Goal: Transaction & Acquisition: Purchase product/service

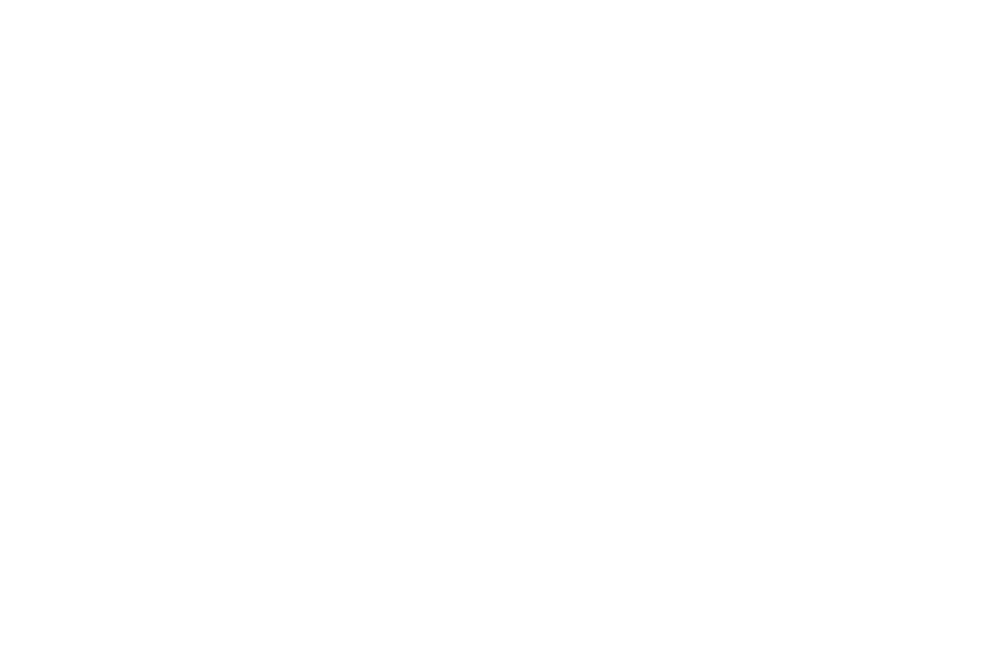
scroll to position [94, 0]
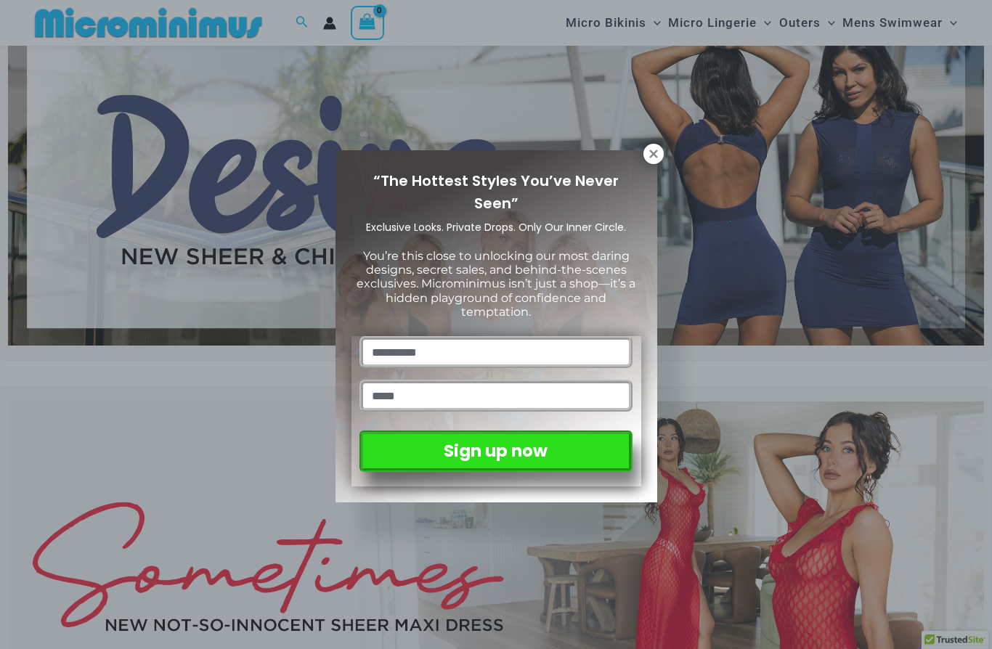
click at [502, 340] on input "text" at bounding box center [495, 352] width 272 height 32
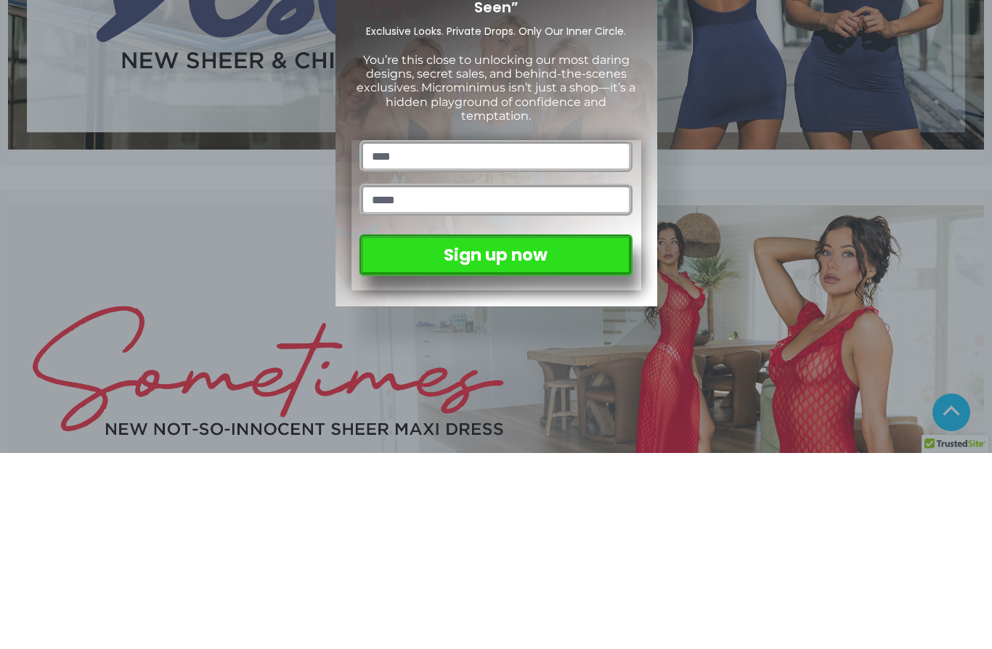
type input "****"
click at [534, 380] on input "email" at bounding box center [495, 396] width 272 height 32
type input "*"
type input "**********"
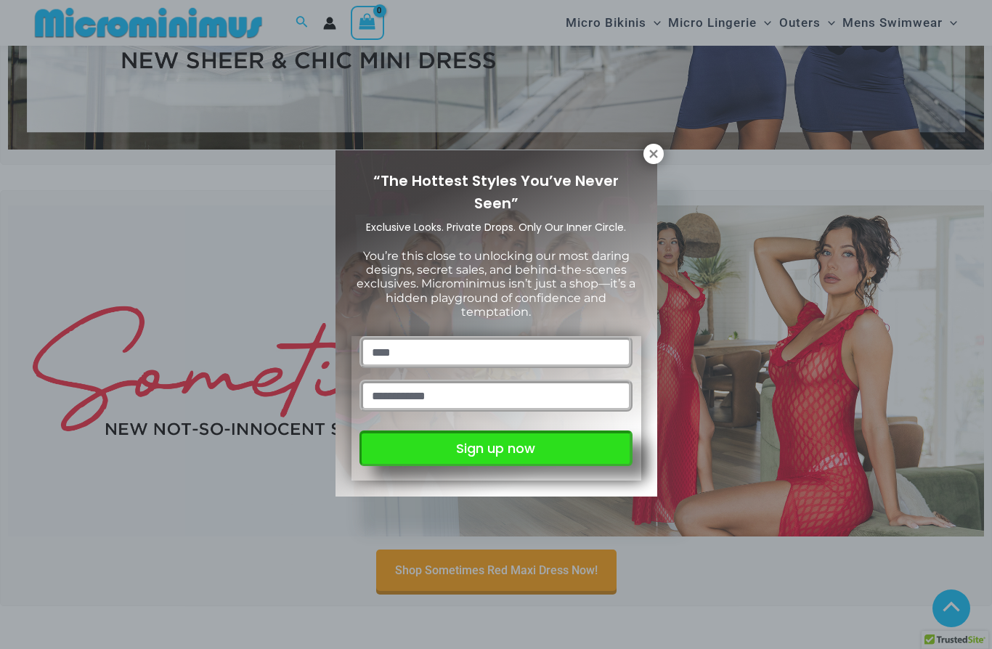
click at [551, 458] on button "Sign up now" at bounding box center [495, 449] width 272 height 36
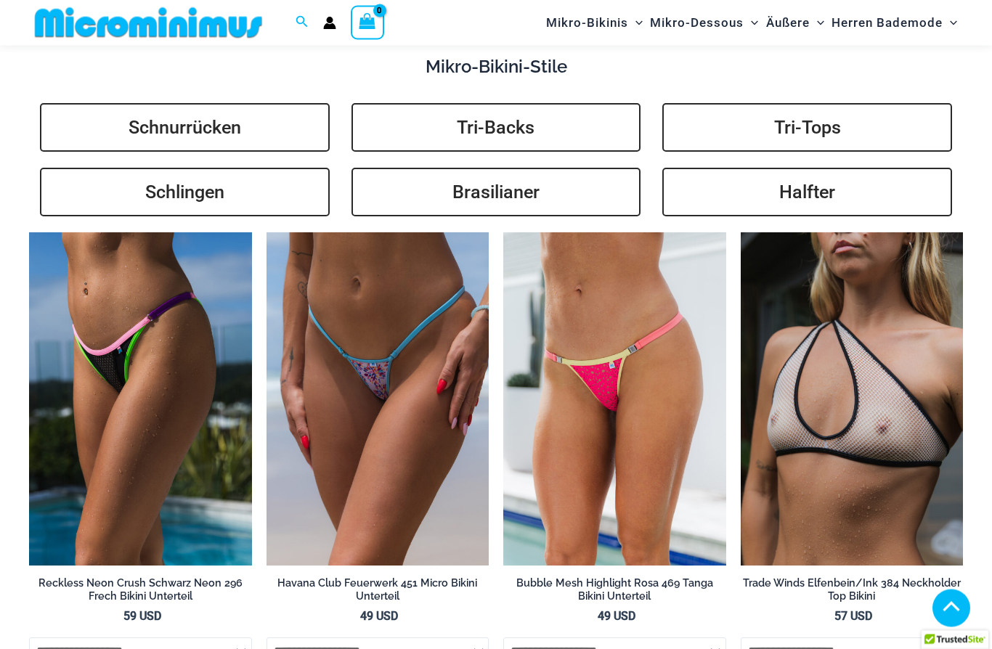
scroll to position [3431, 0]
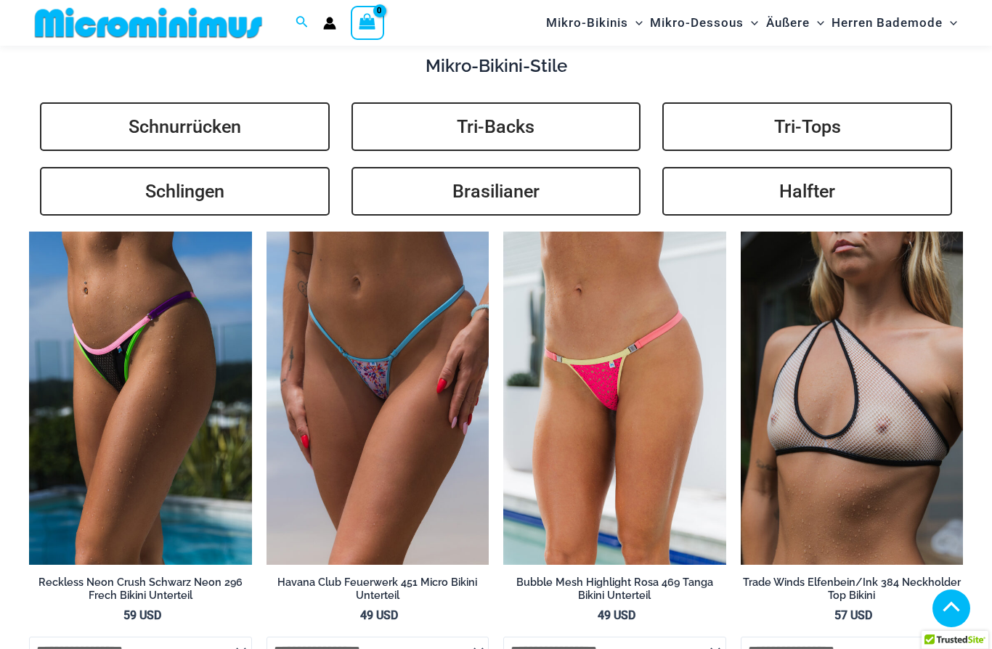
click at [741, 232] on img at bounding box center [741, 232] width 0 height 0
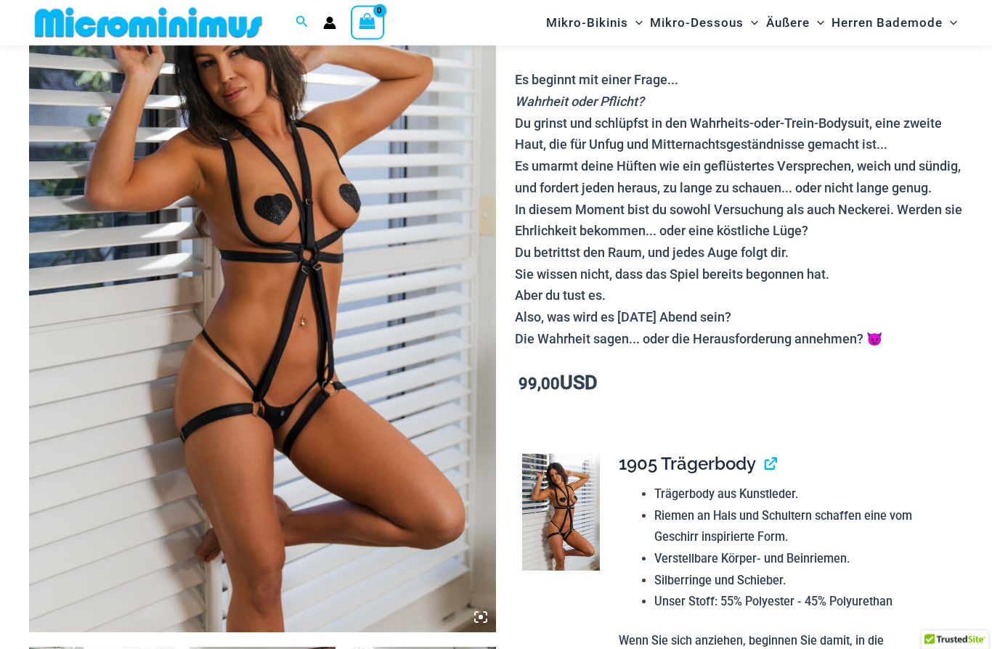
scroll to position [208, 0]
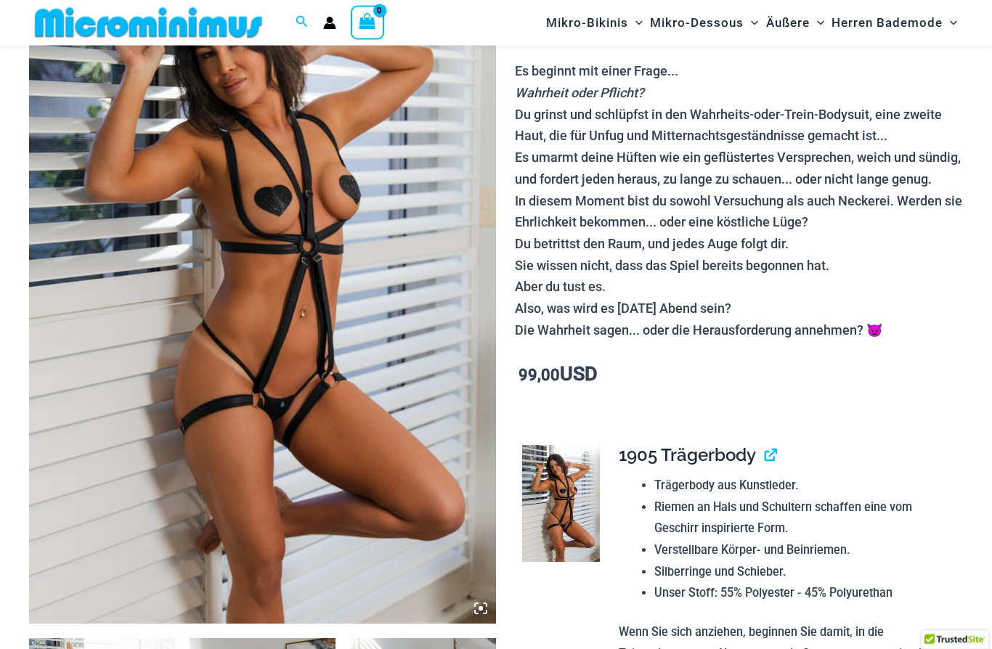
click at [226, 333] on img at bounding box center [262, 274] width 467 height 701
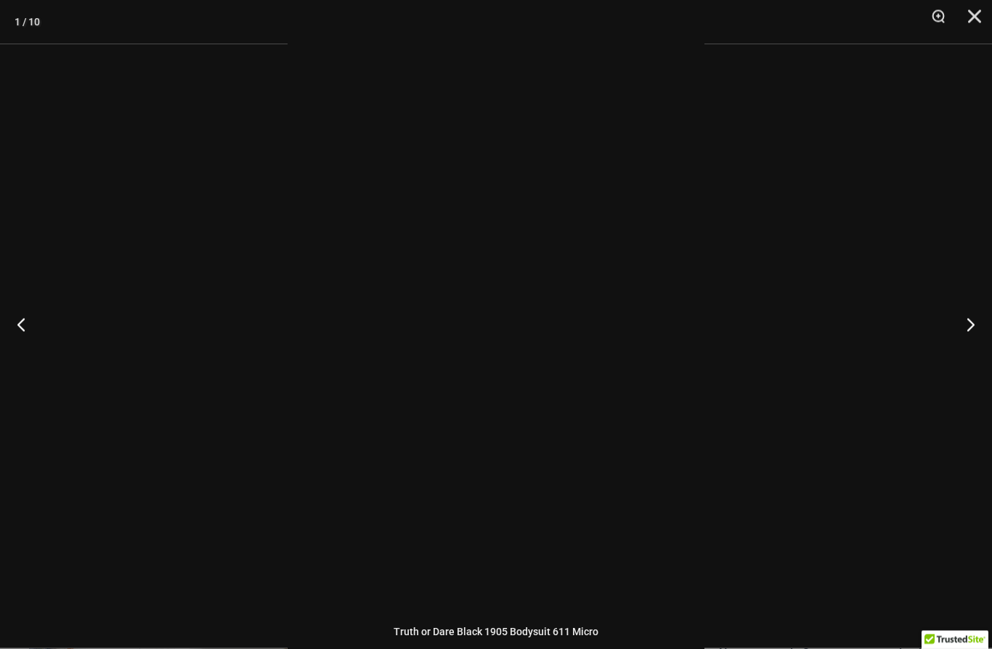
scroll to position [209, 0]
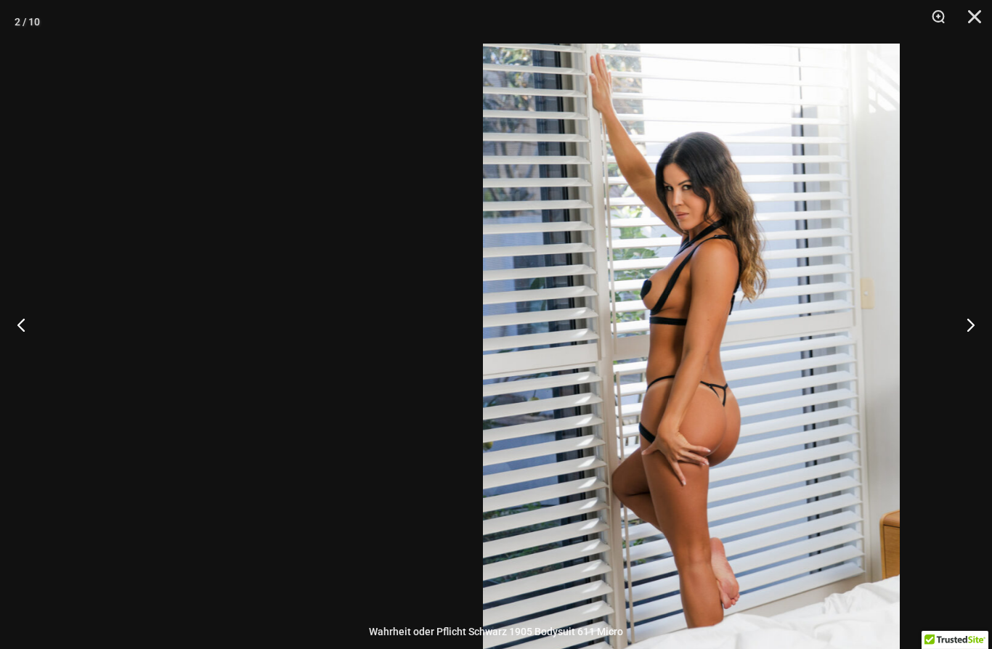
click at [351, 497] on div at bounding box center [691, 324] width 992 height 649
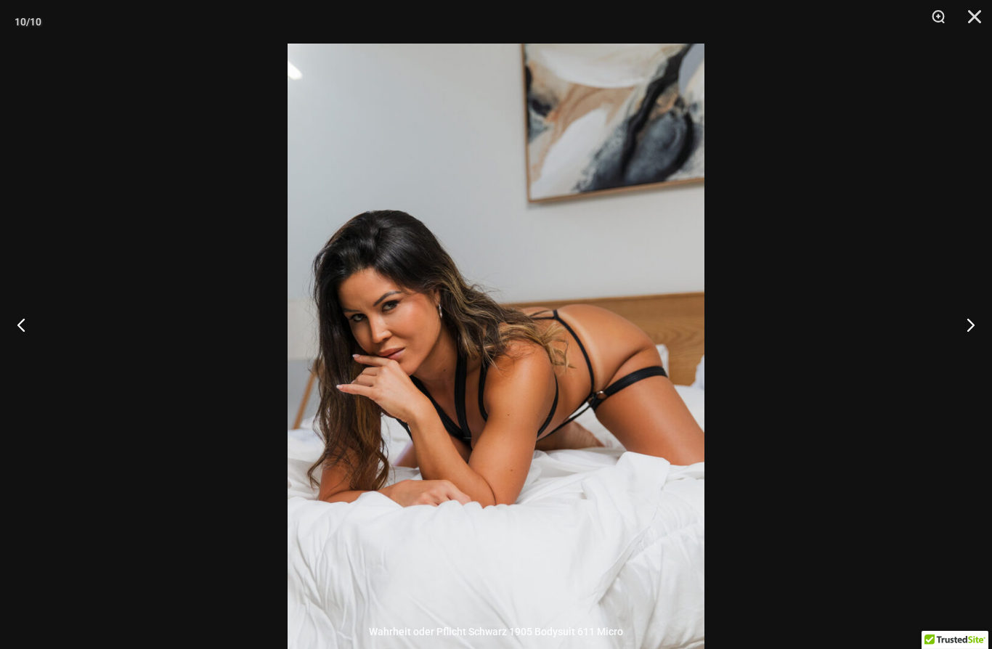
click at [976, 17] on button "SCHLIESSEN" at bounding box center [969, 22] width 36 height 44
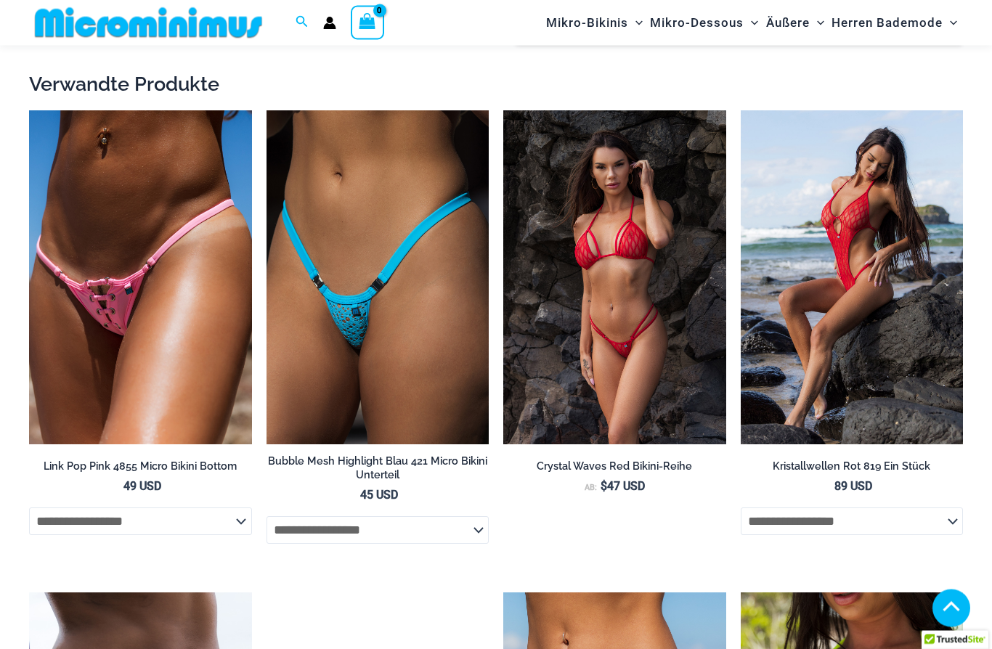
scroll to position [2071, 0]
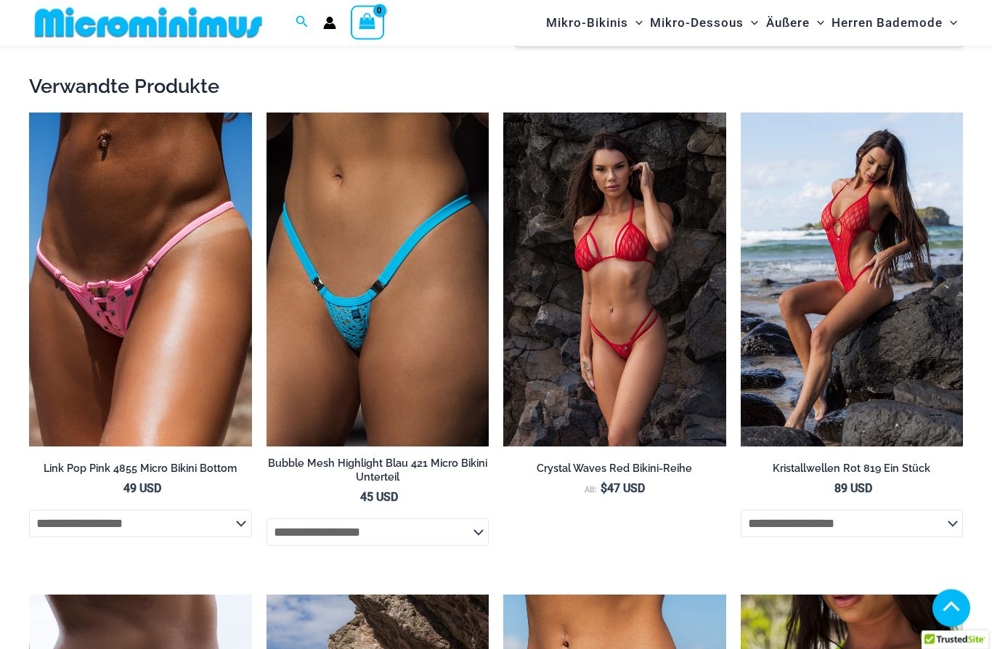
click at [266, 113] on img at bounding box center [266, 113] width 0 height 0
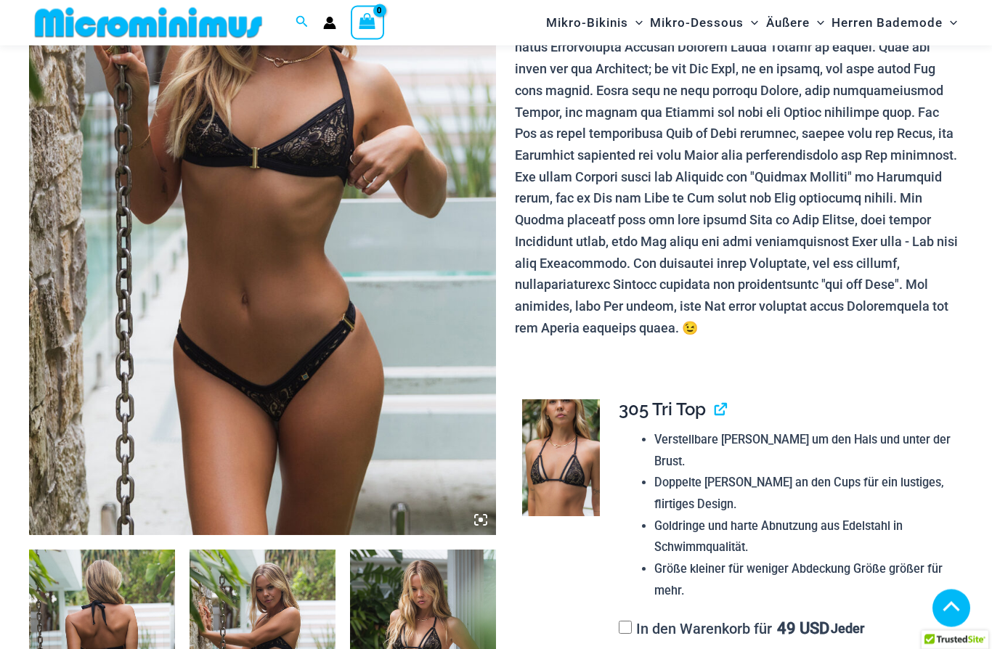
scroll to position [298, 0]
click at [250, 315] on img at bounding box center [262, 184] width 467 height 701
click at [237, 326] on img at bounding box center [262, 184] width 467 height 701
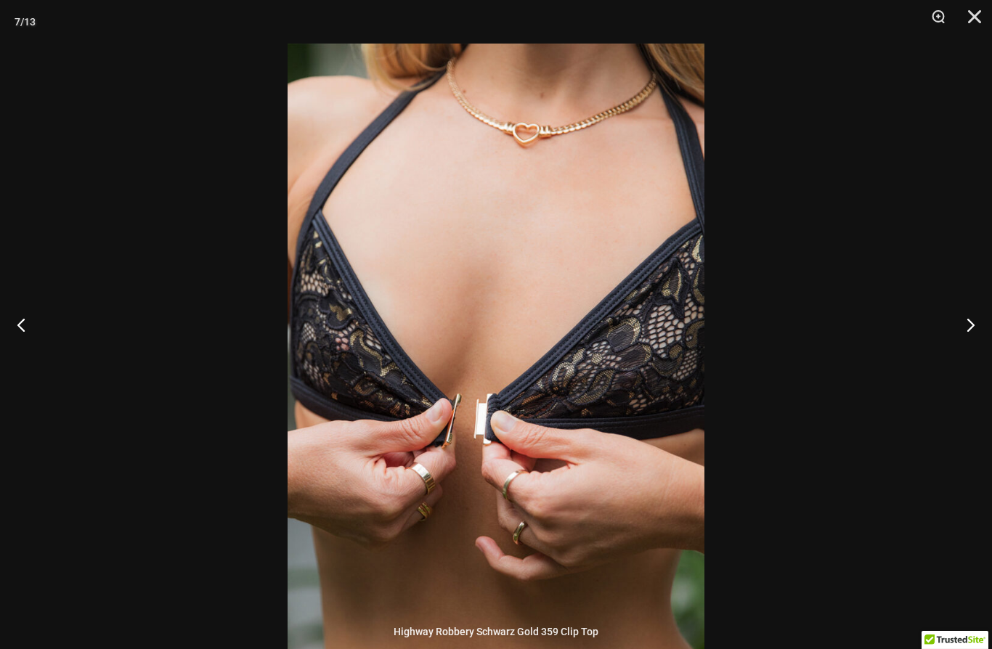
click at [984, 15] on button "SCHLIESSEN" at bounding box center [969, 22] width 36 height 44
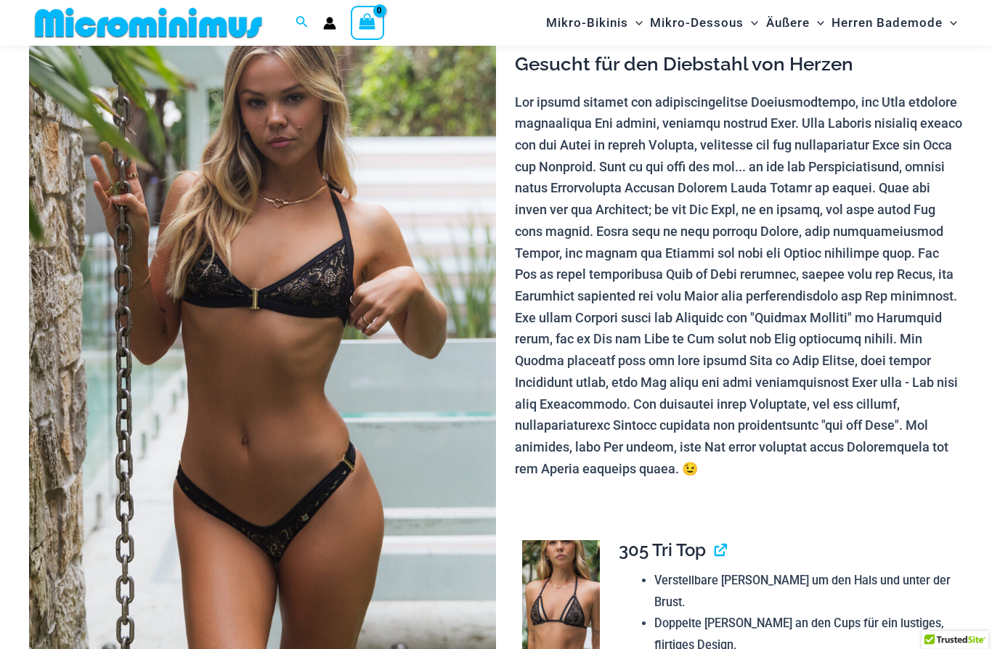
scroll to position [0, 0]
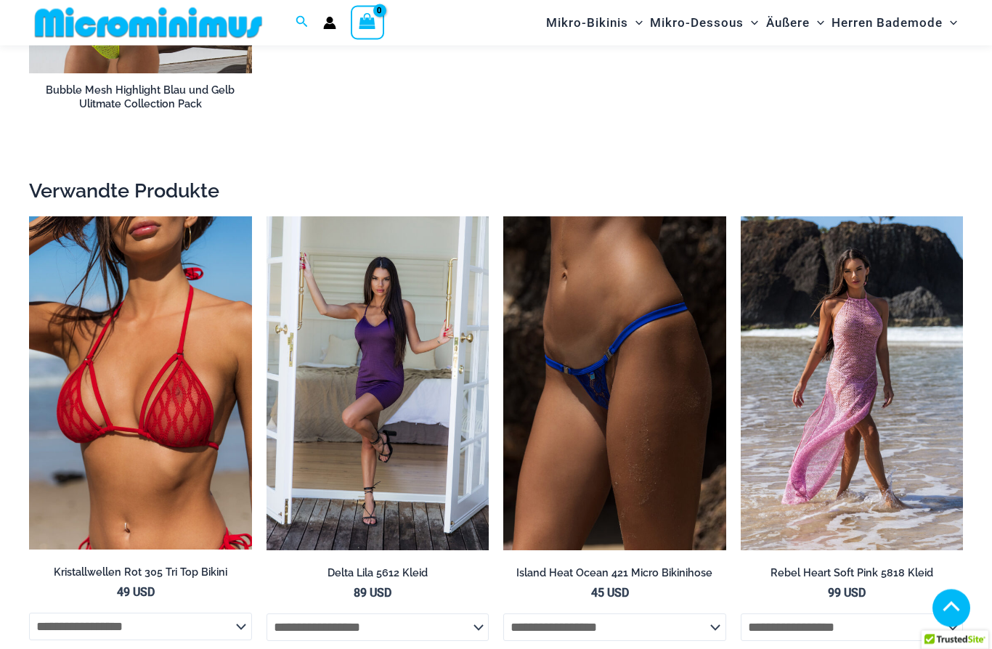
scroll to position [2068, 0]
click at [741, 216] on img at bounding box center [741, 216] width 0 height 0
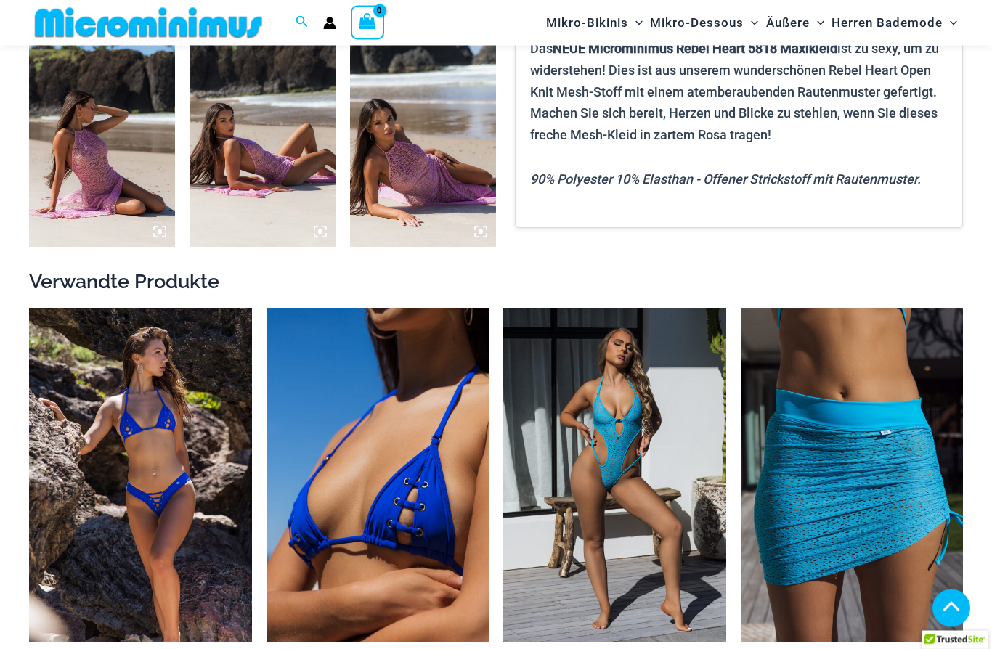
scroll to position [1053, 0]
click at [741, 308] on img at bounding box center [741, 308] width 0 height 0
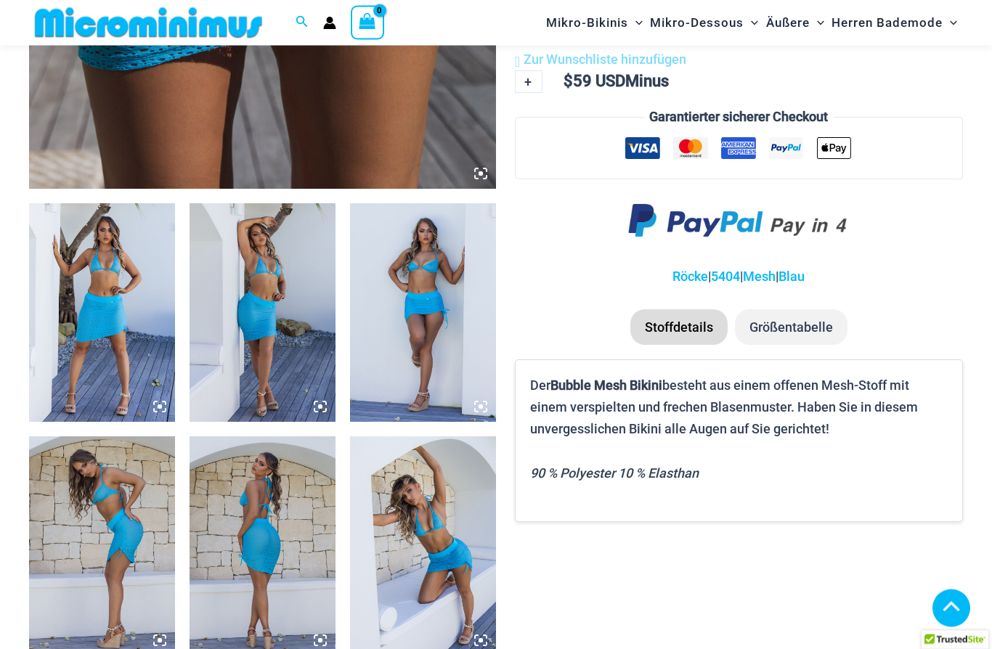
scroll to position [645, 0]
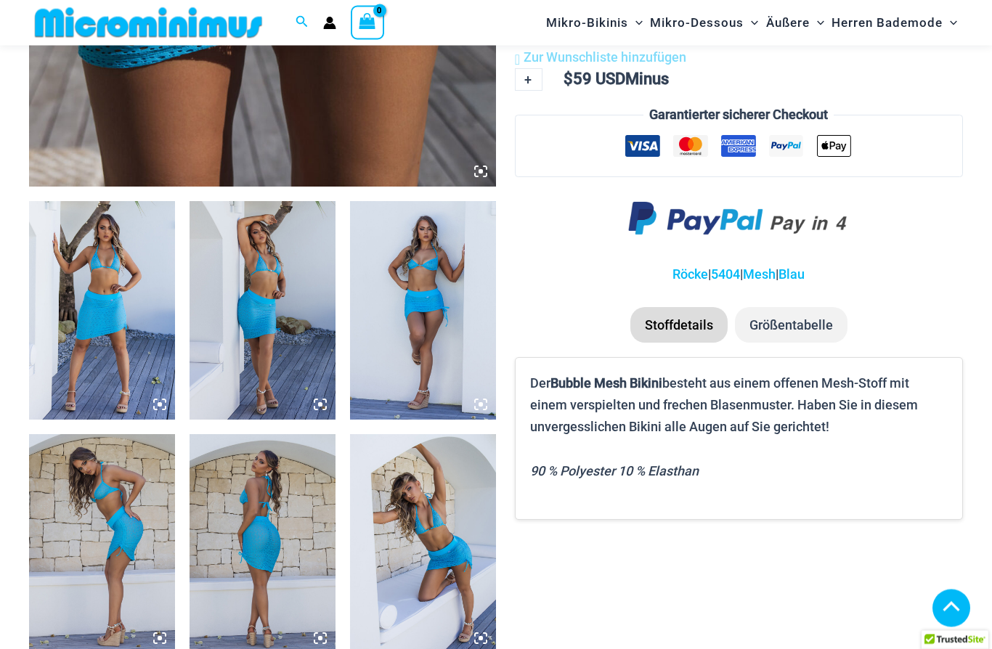
click at [436, 306] on img at bounding box center [423, 311] width 146 height 219
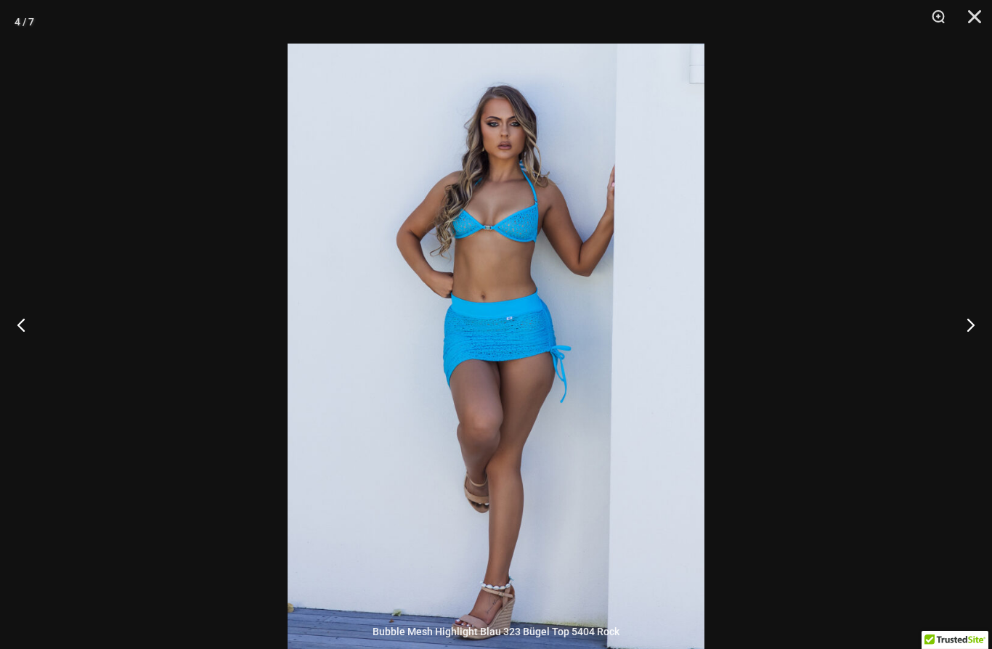
click at [976, 22] on button "SCHLIESSEN" at bounding box center [969, 22] width 36 height 44
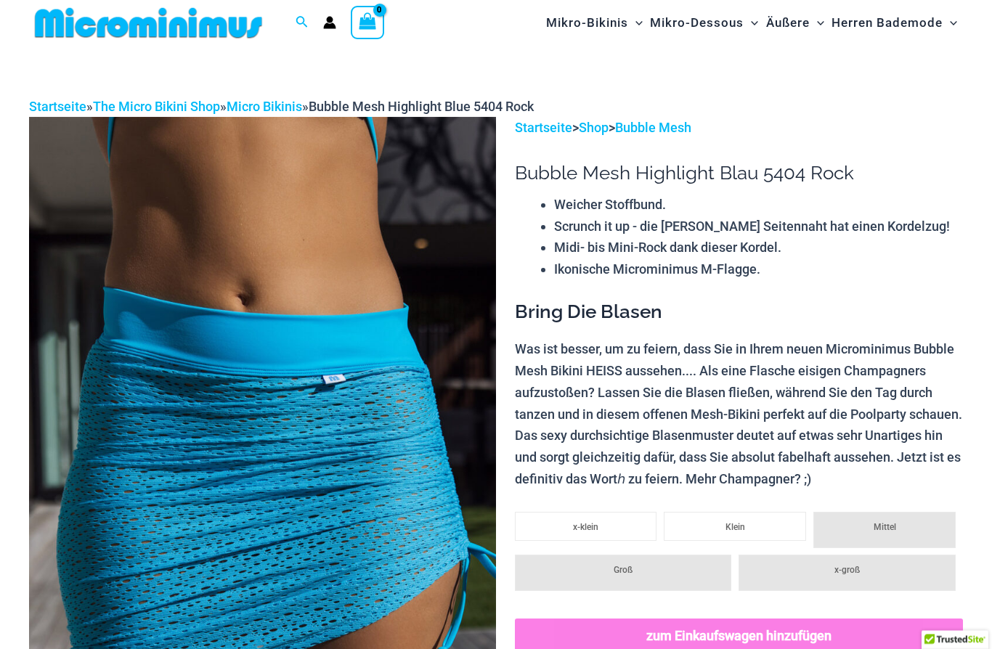
scroll to position [0, 0]
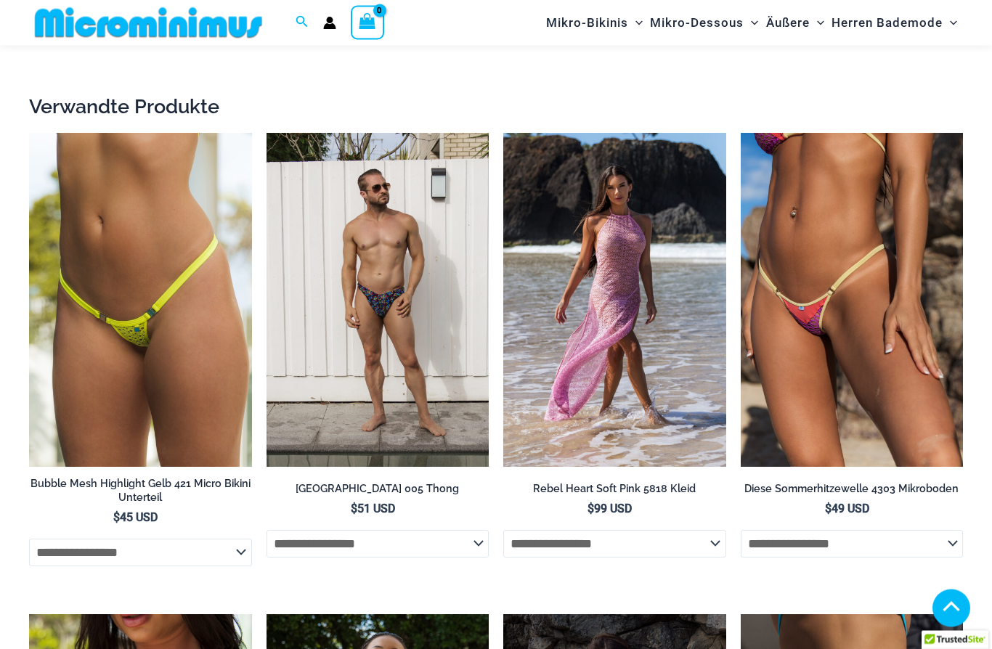
scroll to position [2441, 0]
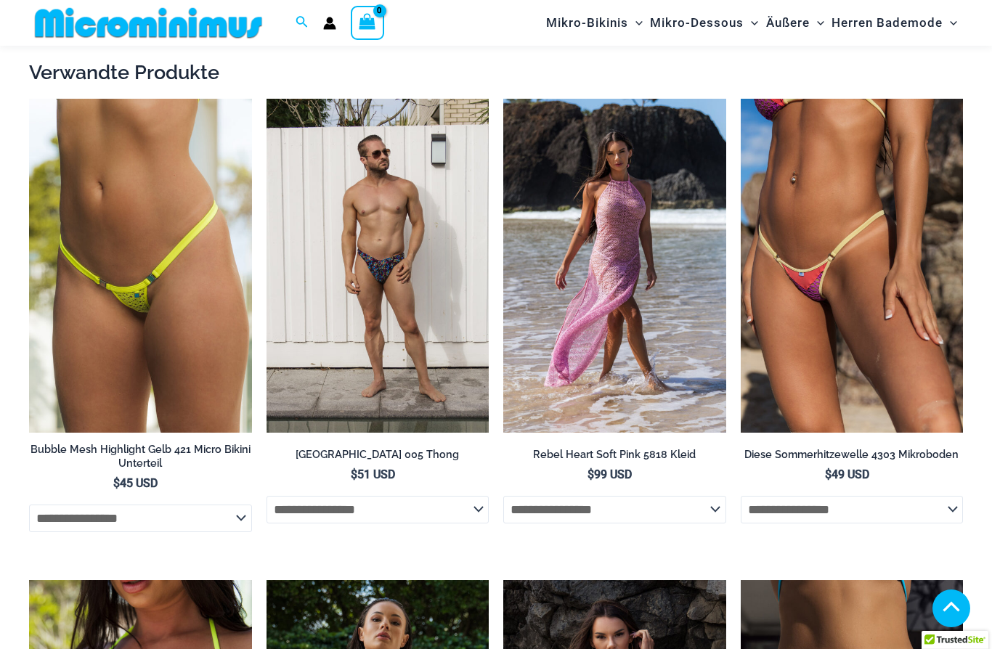
click at [266, 99] on img at bounding box center [266, 99] width 0 height 0
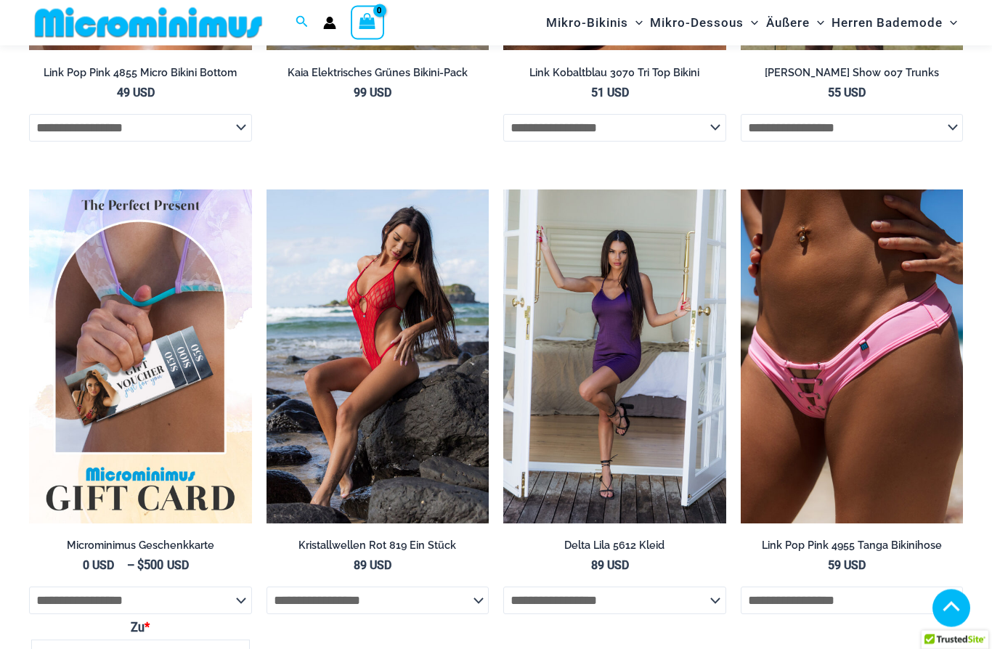
scroll to position [4268, 0]
click at [741, 190] on img at bounding box center [741, 190] width 0 height 0
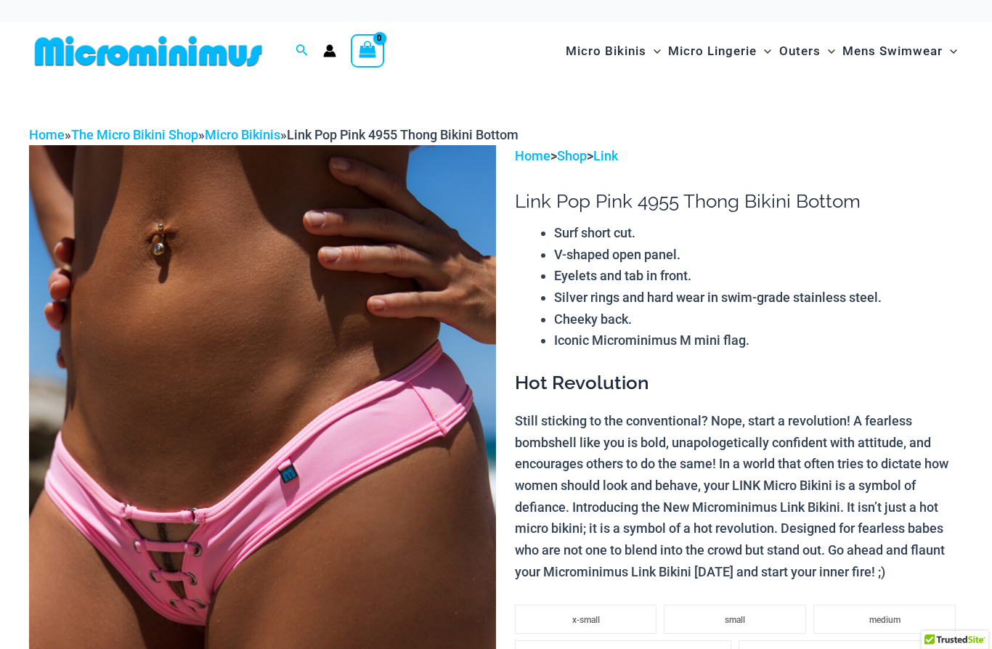
click at [205, 418] on img at bounding box center [262, 495] width 467 height 701
click at [155, 462] on img at bounding box center [262, 495] width 467 height 701
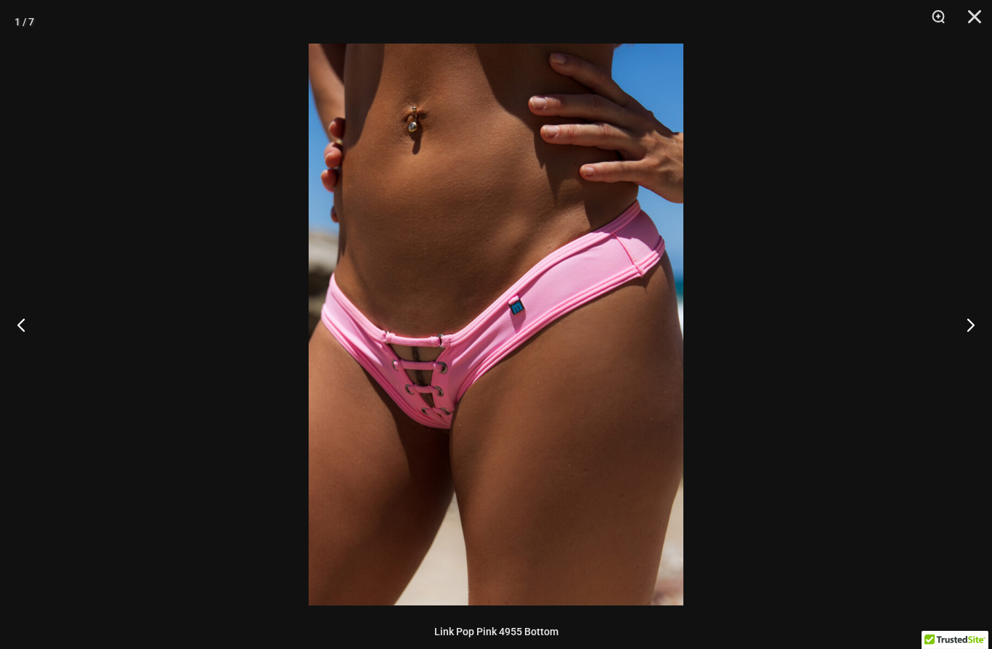
click at [984, 329] on button "Next" at bounding box center [964, 324] width 54 height 73
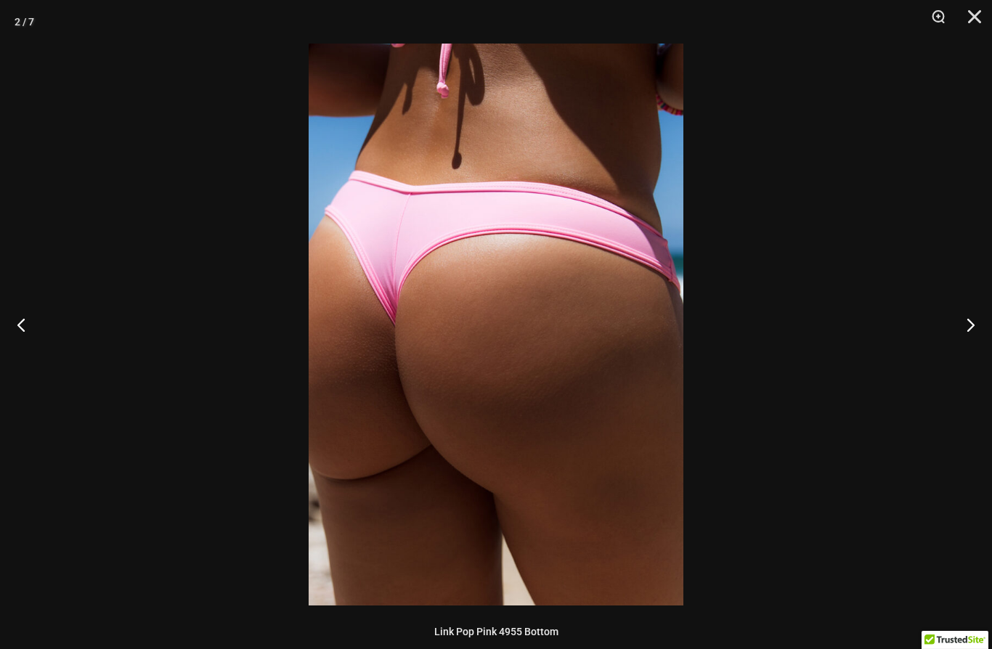
click at [974, 333] on button "Next" at bounding box center [964, 324] width 54 height 73
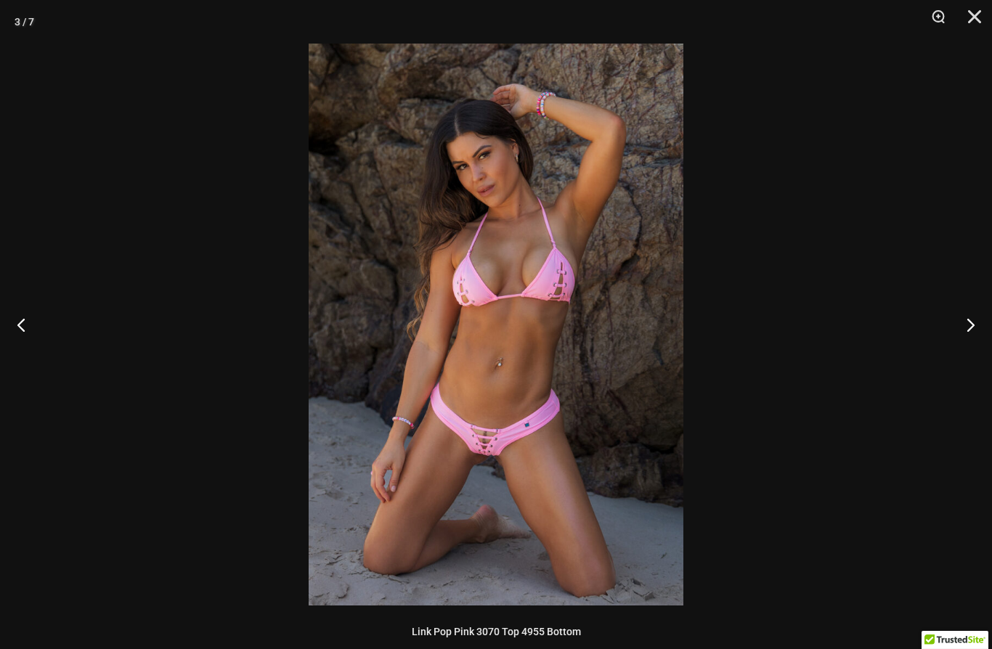
click at [974, 310] on button "Next" at bounding box center [964, 324] width 54 height 73
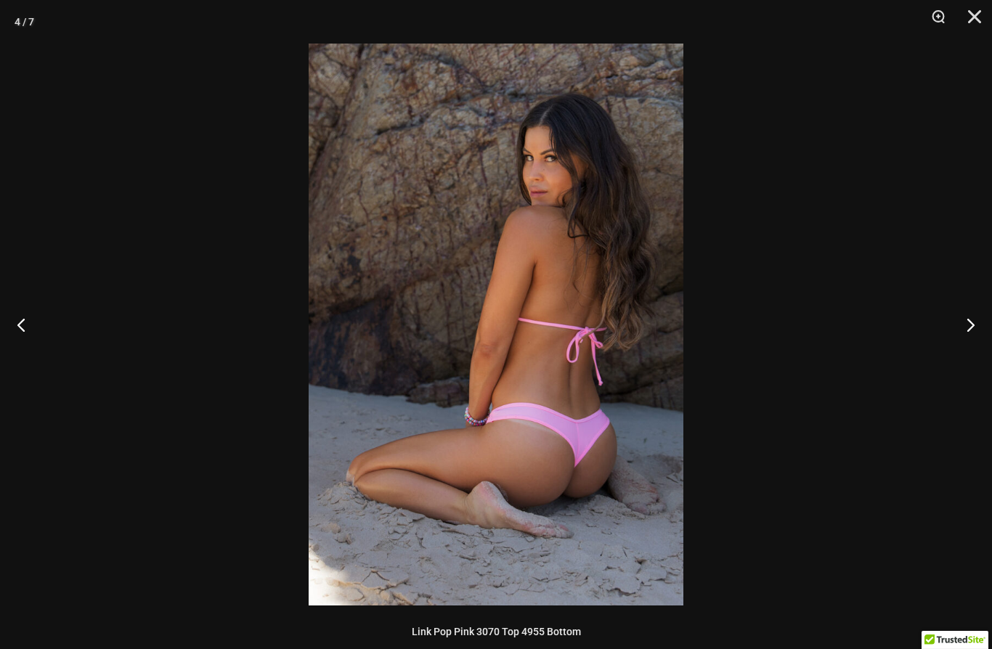
click at [971, 316] on button "Next" at bounding box center [964, 324] width 54 height 73
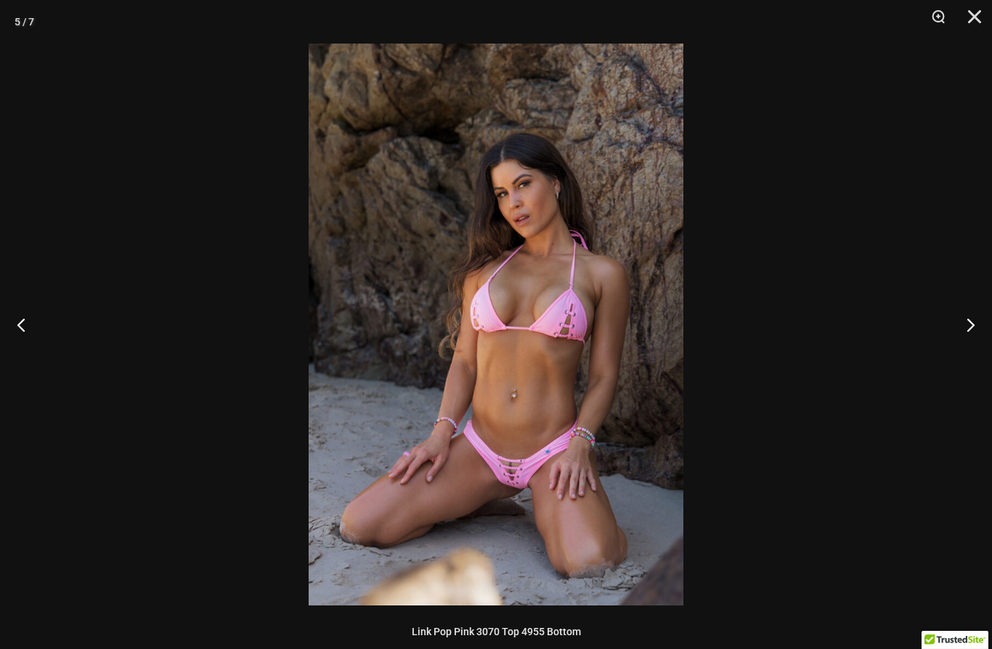
click at [958, 326] on button "Next" at bounding box center [964, 324] width 54 height 73
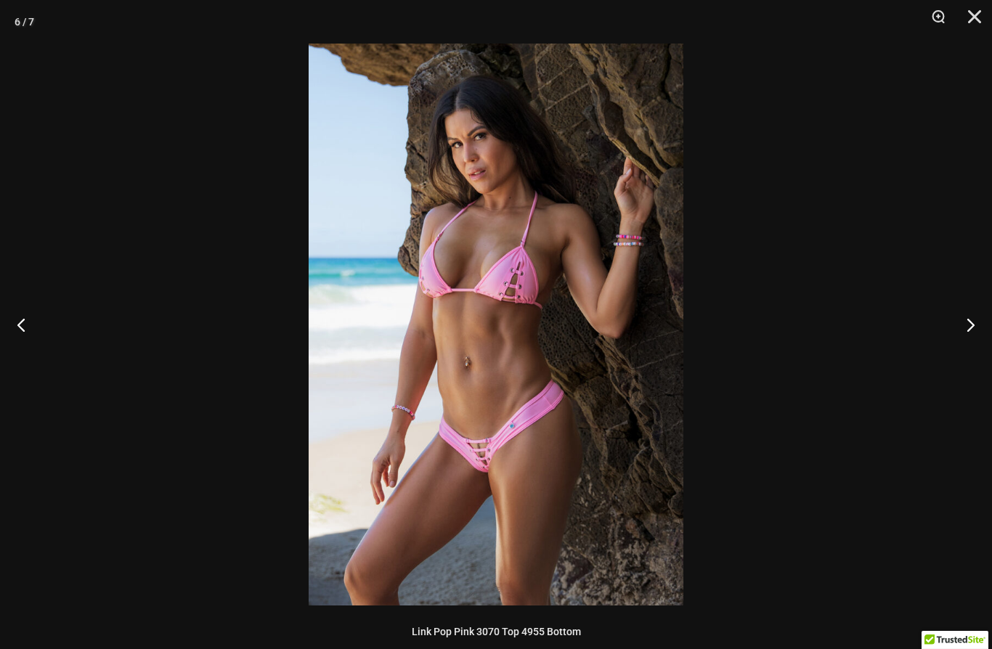
click at [951, 312] on button "Next" at bounding box center [964, 324] width 54 height 73
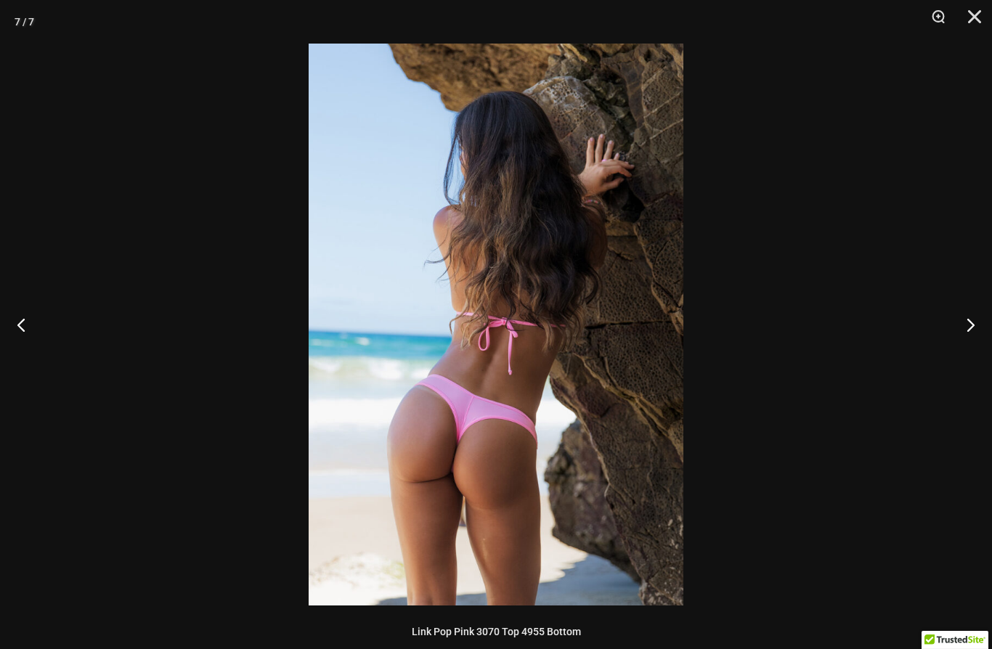
click at [955, 316] on button "Next" at bounding box center [964, 324] width 54 height 73
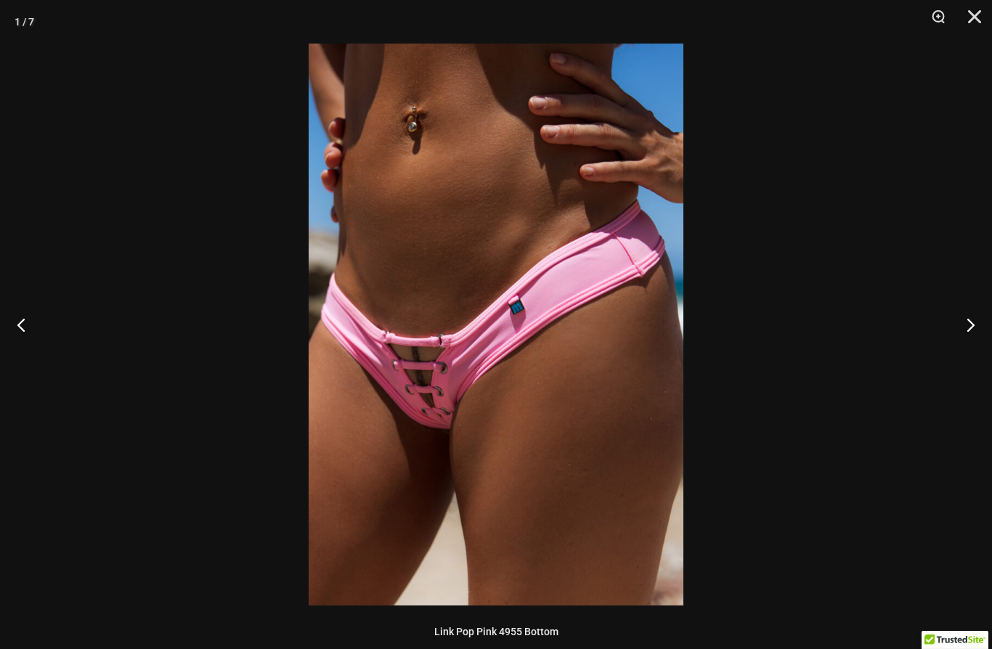
click at [955, 325] on button "Next" at bounding box center [964, 324] width 54 height 73
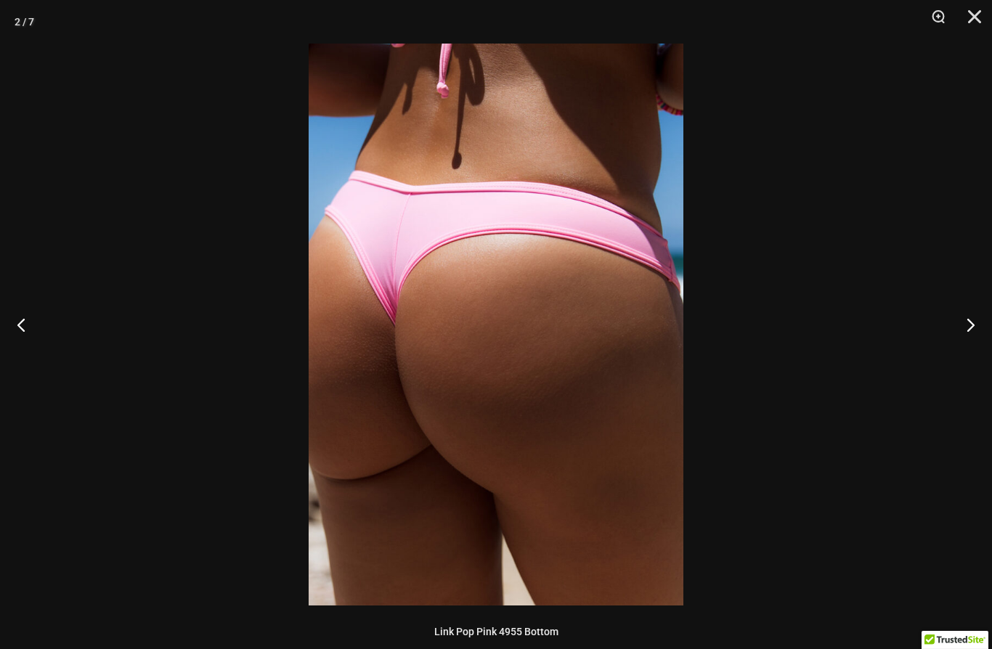
click at [966, 325] on button "Next" at bounding box center [964, 324] width 54 height 73
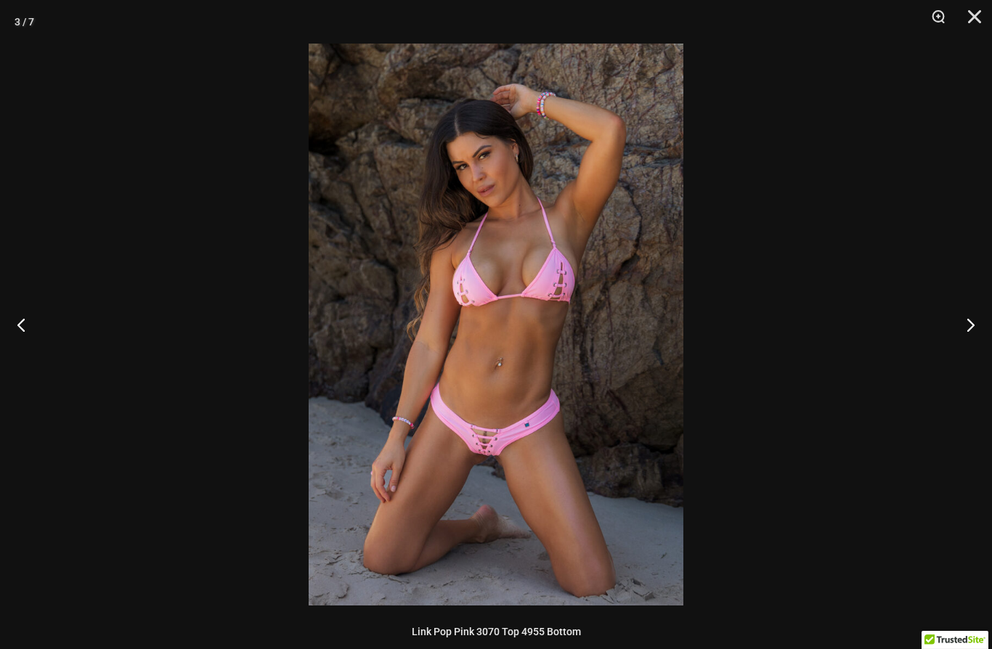
click at [971, 16] on button "Close" at bounding box center [969, 22] width 36 height 44
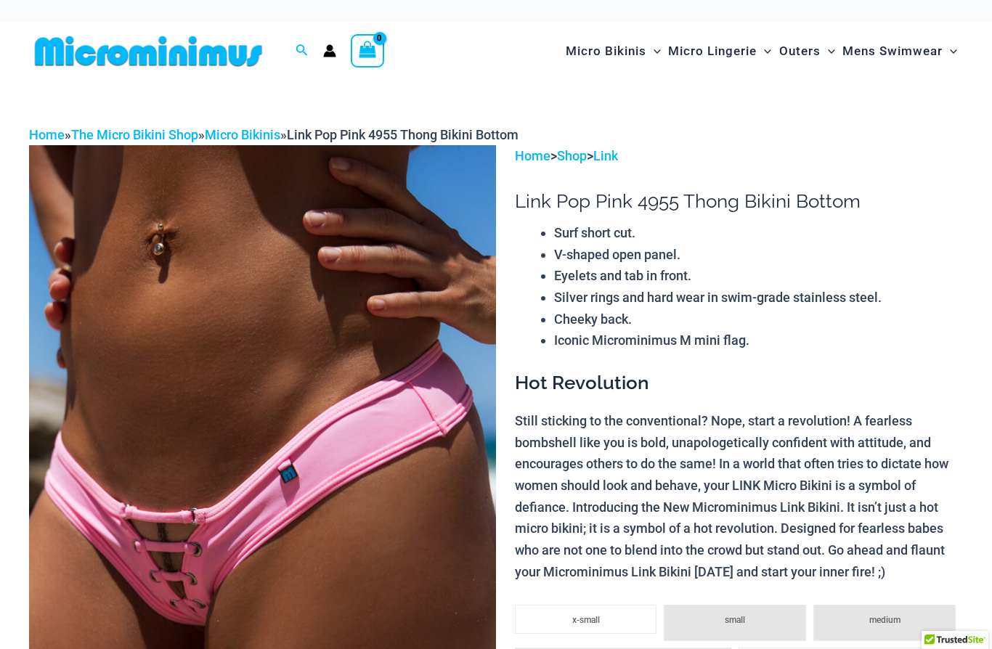
click at [60, 61] on img at bounding box center [148, 51] width 239 height 33
